Goal: Download file/media

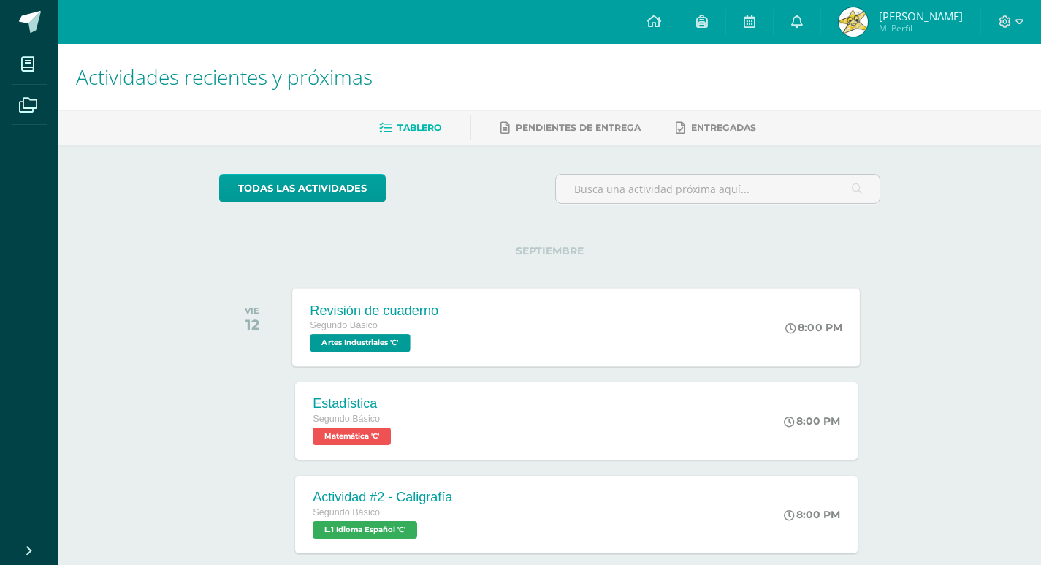
scroll to position [146, 0]
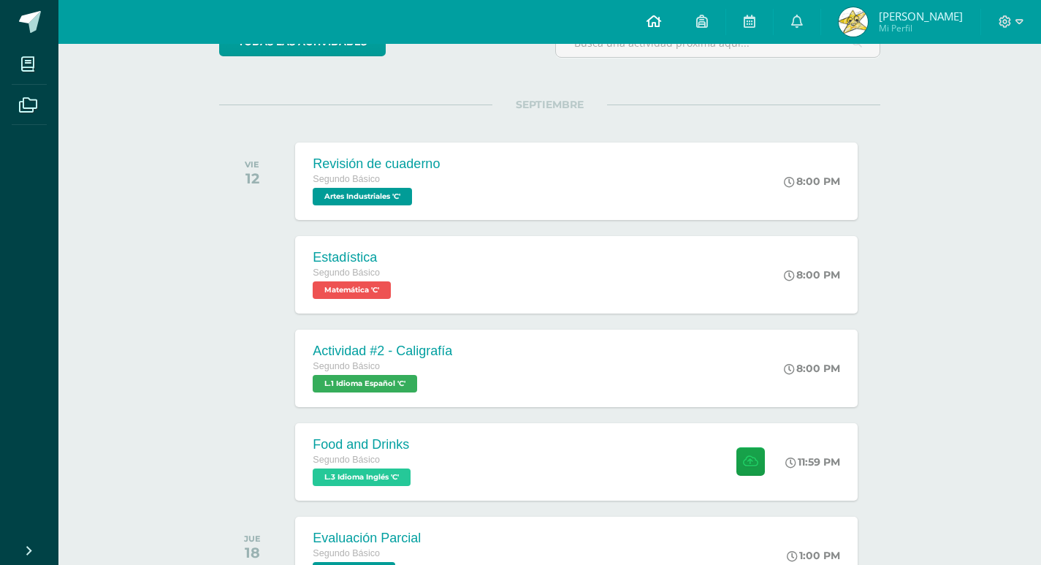
click at [661, 21] on icon at bounding box center [654, 21] width 15 height 13
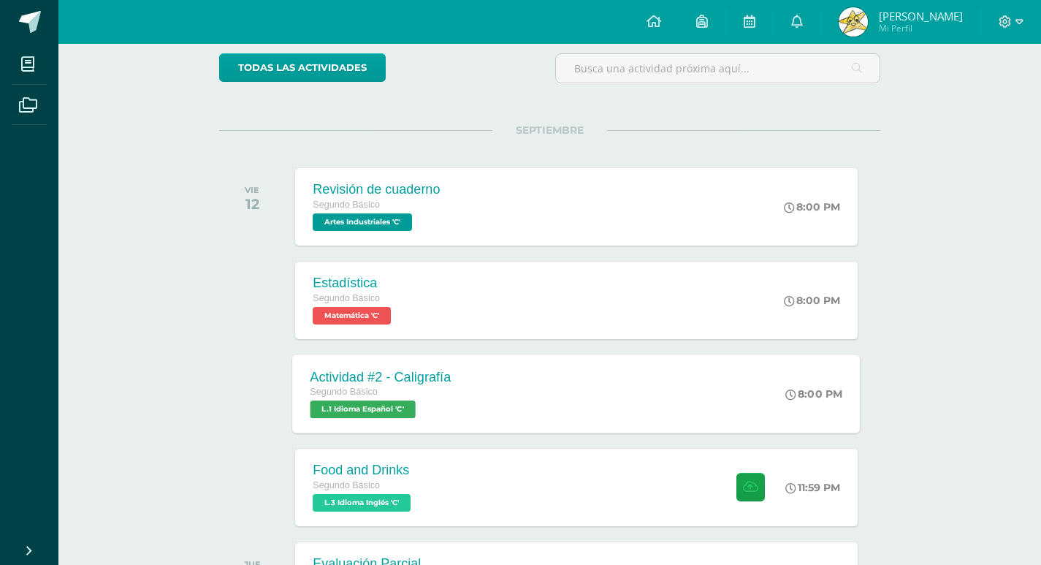
scroll to position [146, 0]
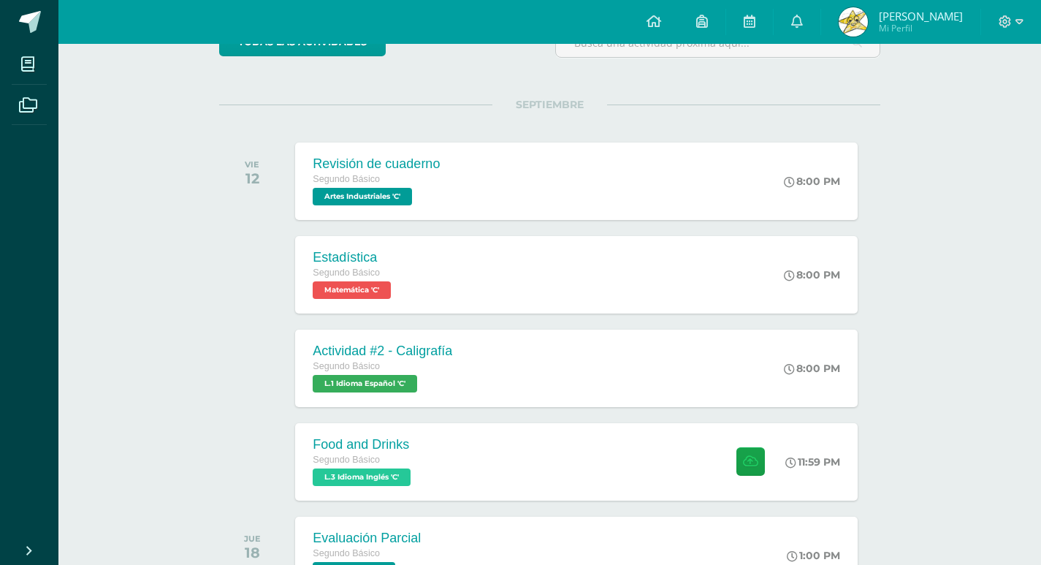
click at [522, 514] on div "JUE 18 Evaluación Parcial Segundo Básico Contabilidad 'C' 1:00 PM Evaluación Pa…" at bounding box center [549, 555] width 661 height 82
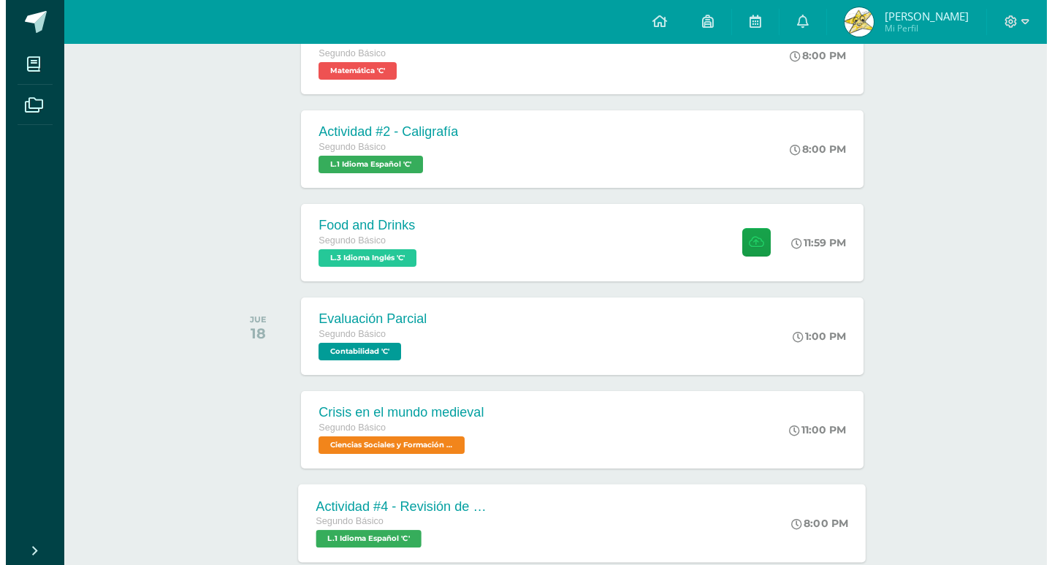
scroll to position [438, 0]
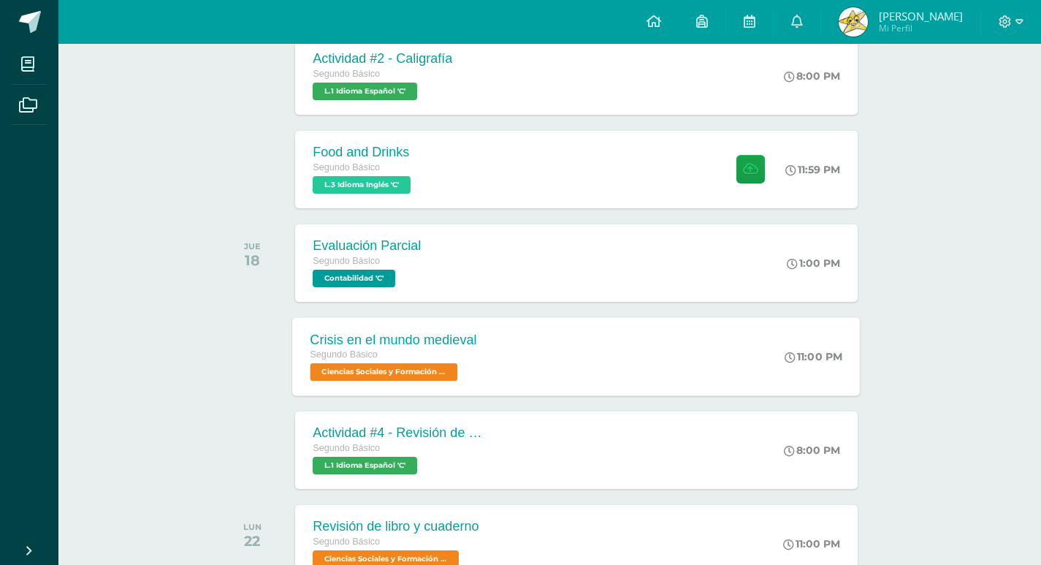
click at [585, 354] on div "Crisis en el mundo medieval Segundo Básico Ciencias Sociales y Formación Ciudad…" at bounding box center [577, 356] width 568 height 78
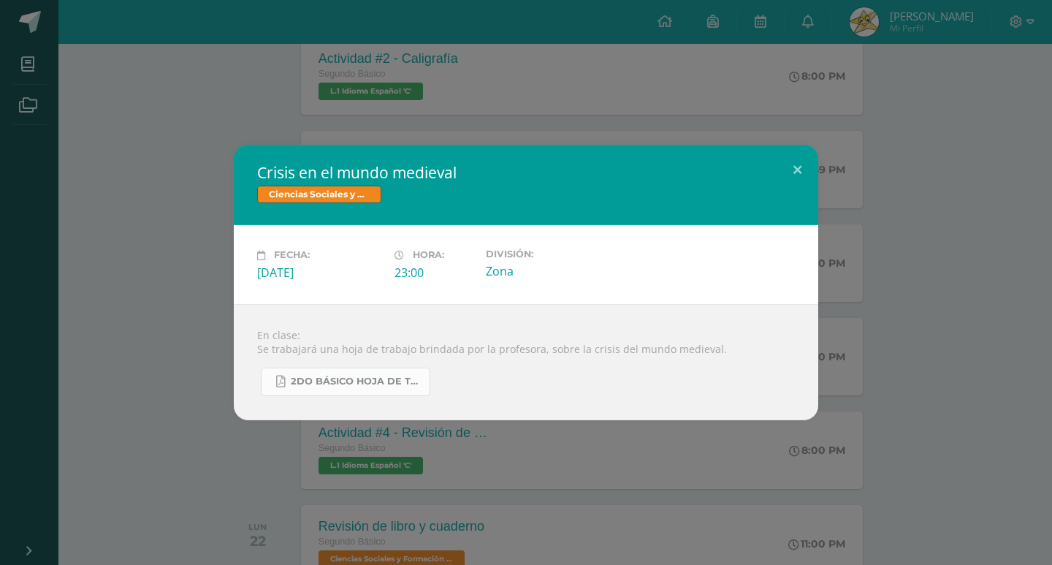
click at [413, 379] on span "2do Básico hoja de trabajo.pdf" at bounding box center [357, 382] width 132 height 12
